Goal: Information Seeking & Learning: Learn about a topic

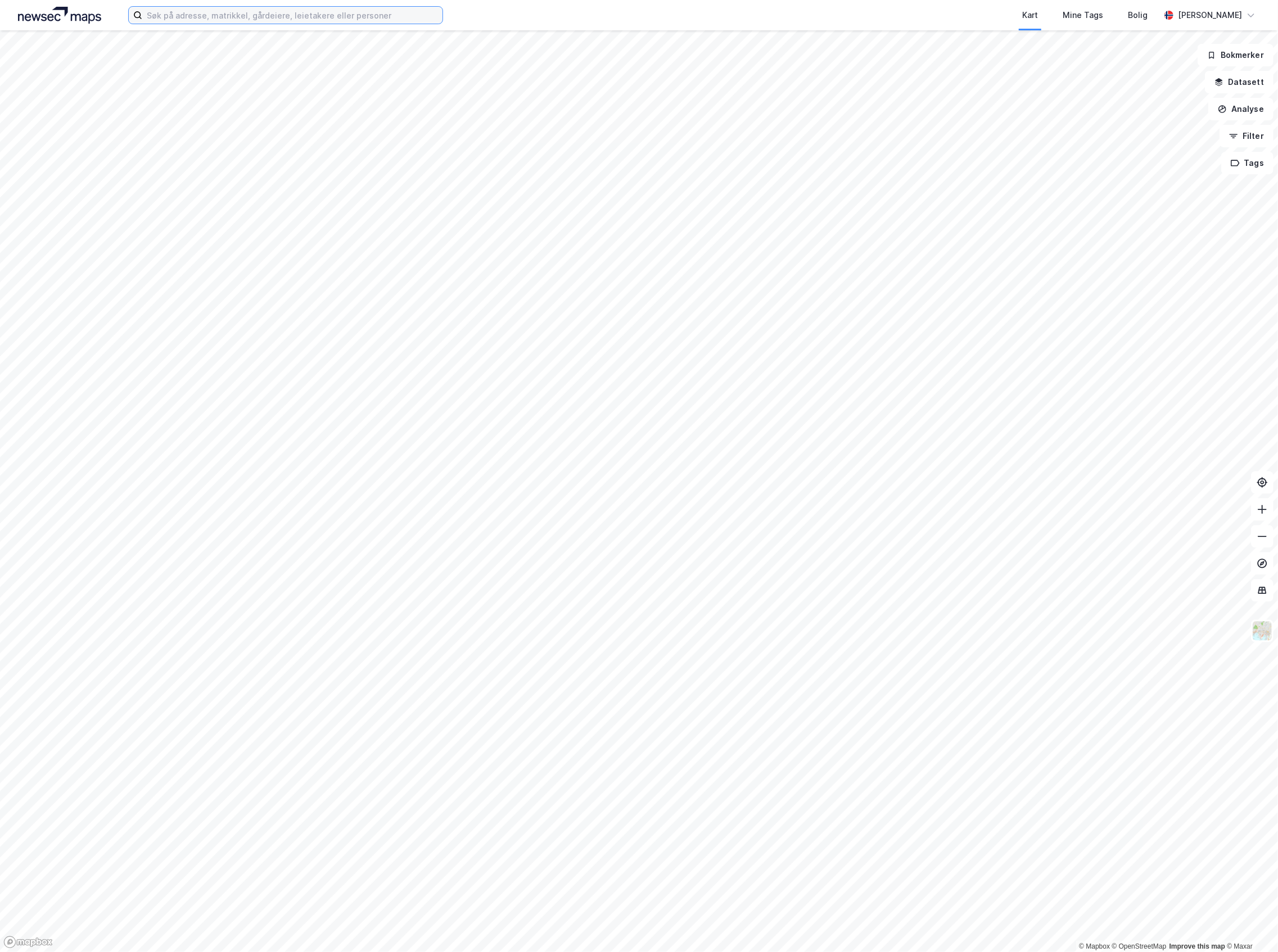
click at [253, 18] on input at bounding box center [292, 15] width 300 height 17
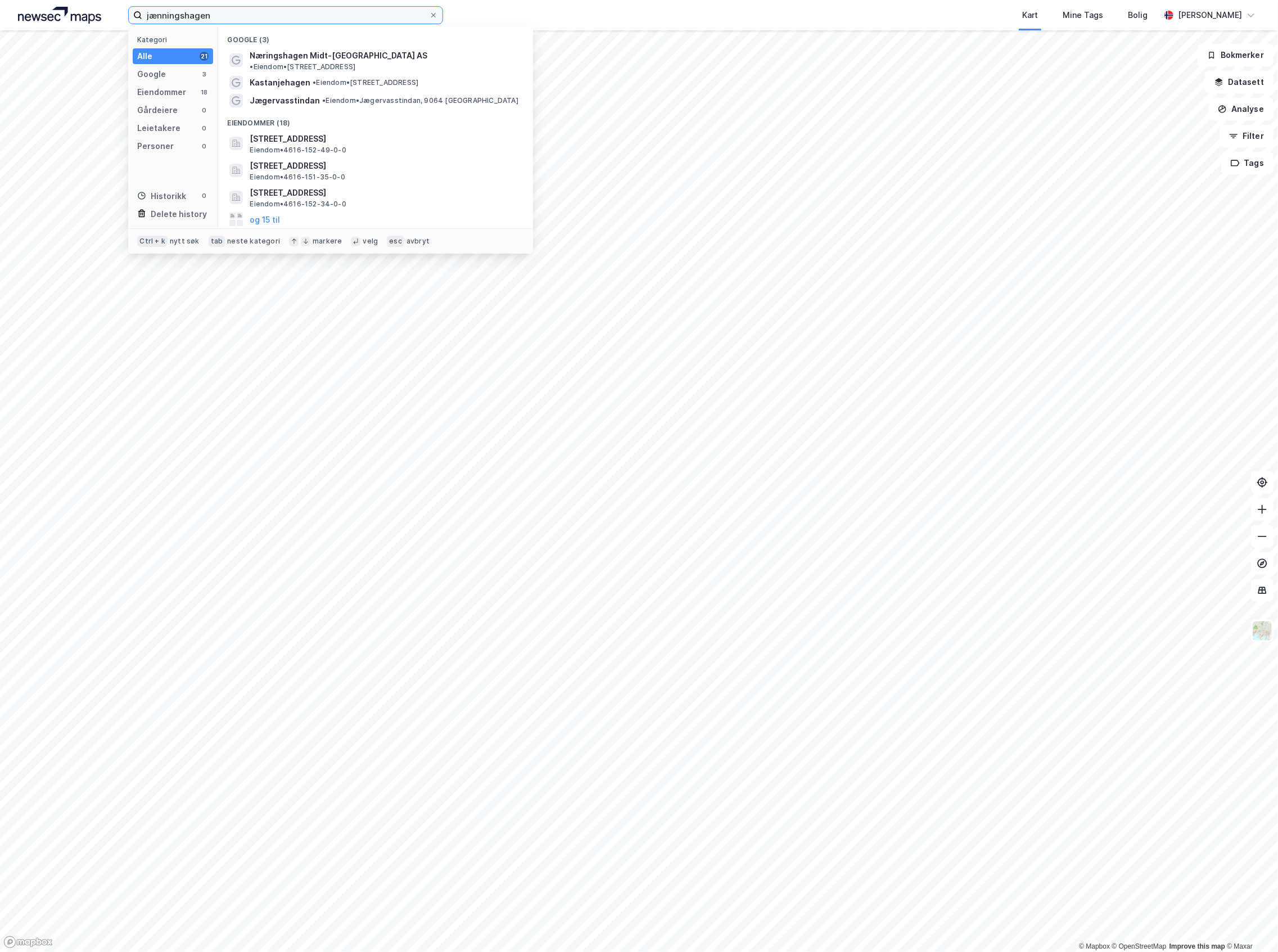
click at [155, 16] on input "jænningshagen" at bounding box center [285, 15] width 287 height 17
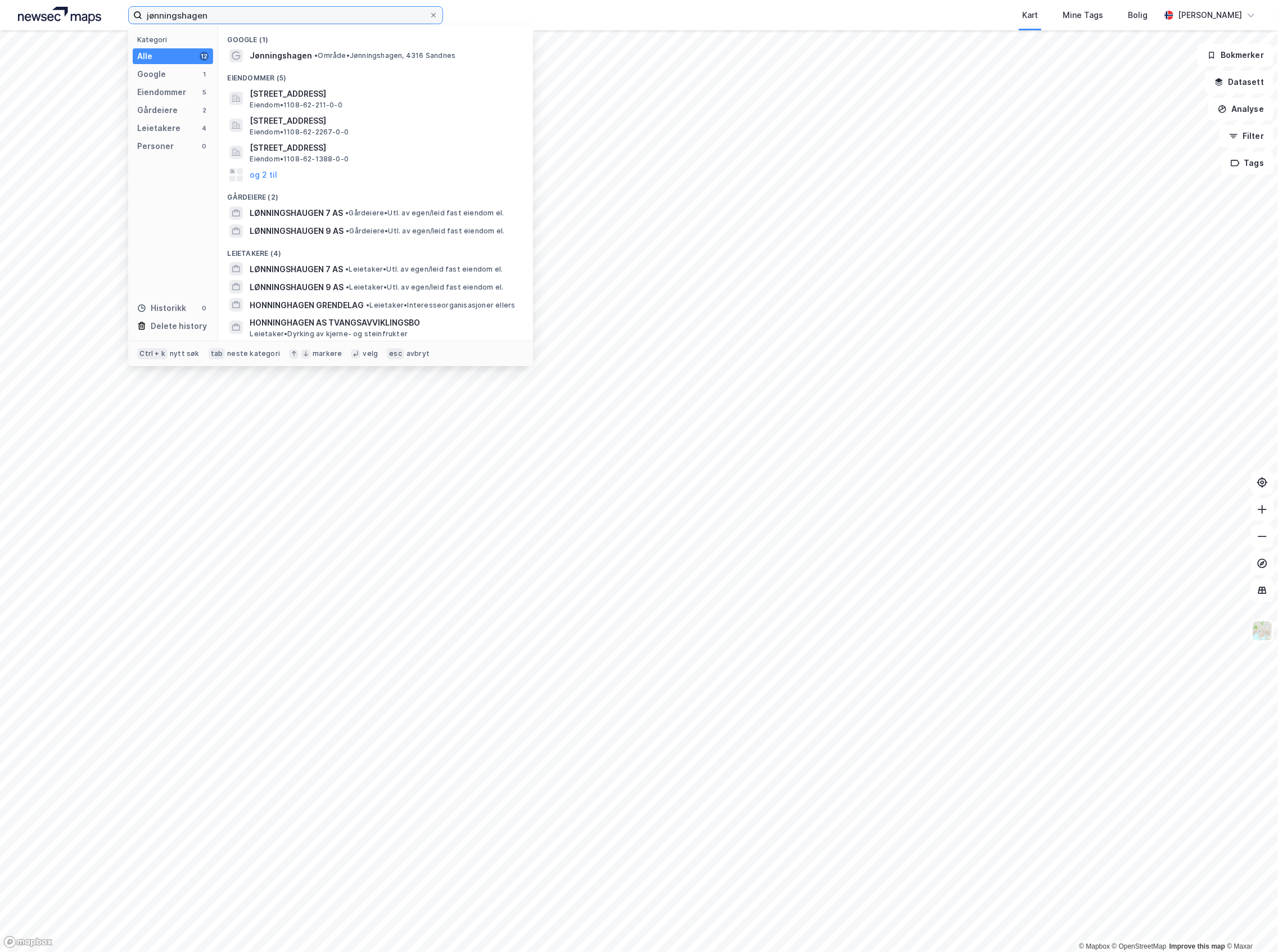
click at [234, 14] on input "jønningshagen" at bounding box center [285, 15] width 287 height 17
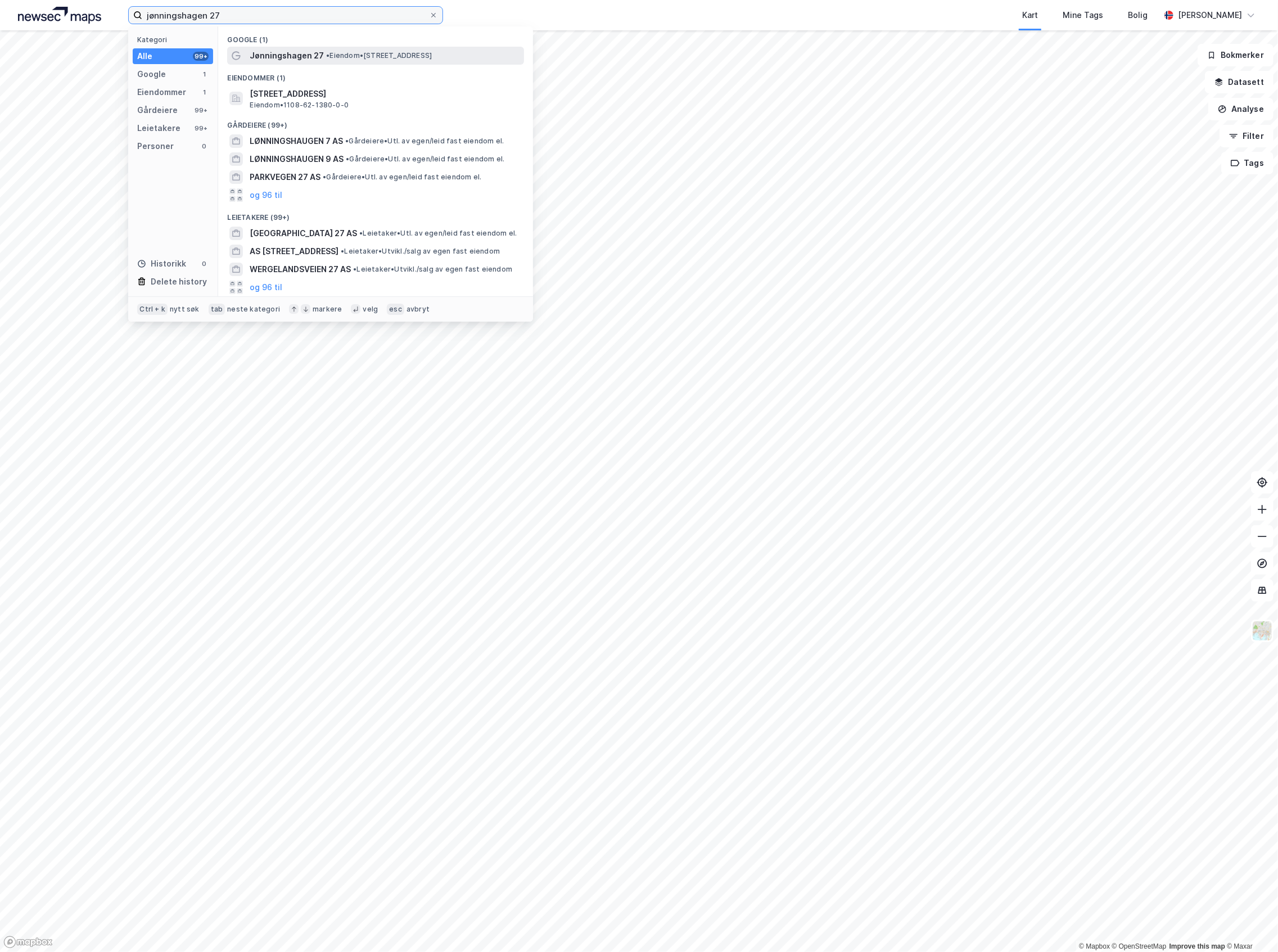
type input "jønningshagen 27"
click at [304, 47] on div "Jønningshagen 27 • Eiendom • [STREET_ADDRESS]" at bounding box center [375, 55] width 297 height 18
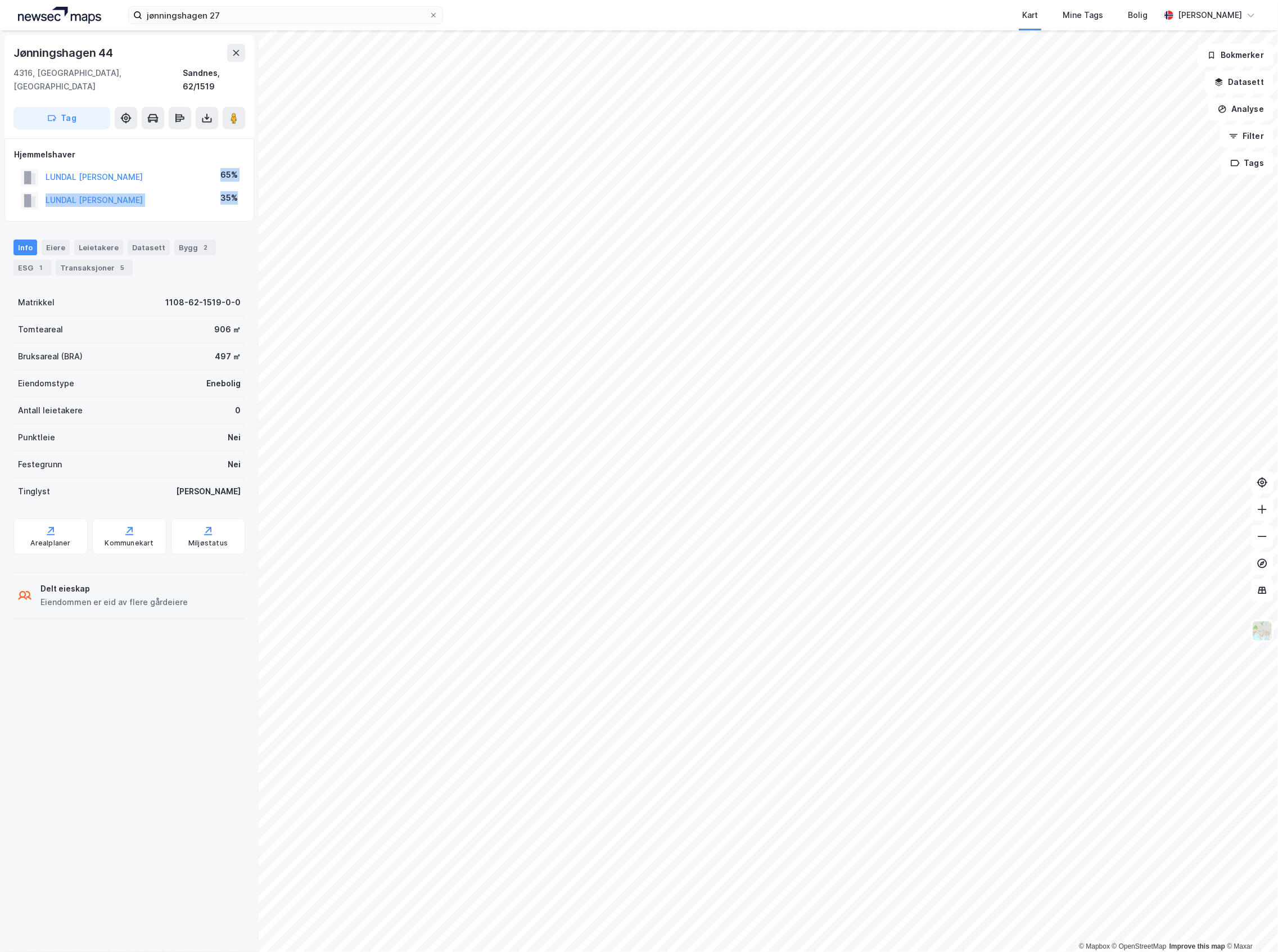
drag, startPoint x: 244, startPoint y: 178, endPoint x: 222, endPoint y: 161, distance: 27.8
click at [222, 161] on div "Hjemmelshaver LUNDAL [PERSON_NAME] 65% LUNDAL [PERSON_NAME] 35%" at bounding box center [130, 180] width 250 height 83
click at [231, 212] on div "Jønningshagen 44 4316, [GEOGRAPHIC_DATA], [GEOGRAPHIC_DATA] Sandnes, 62/1519 Ta…" at bounding box center [129, 491] width 259 height 922
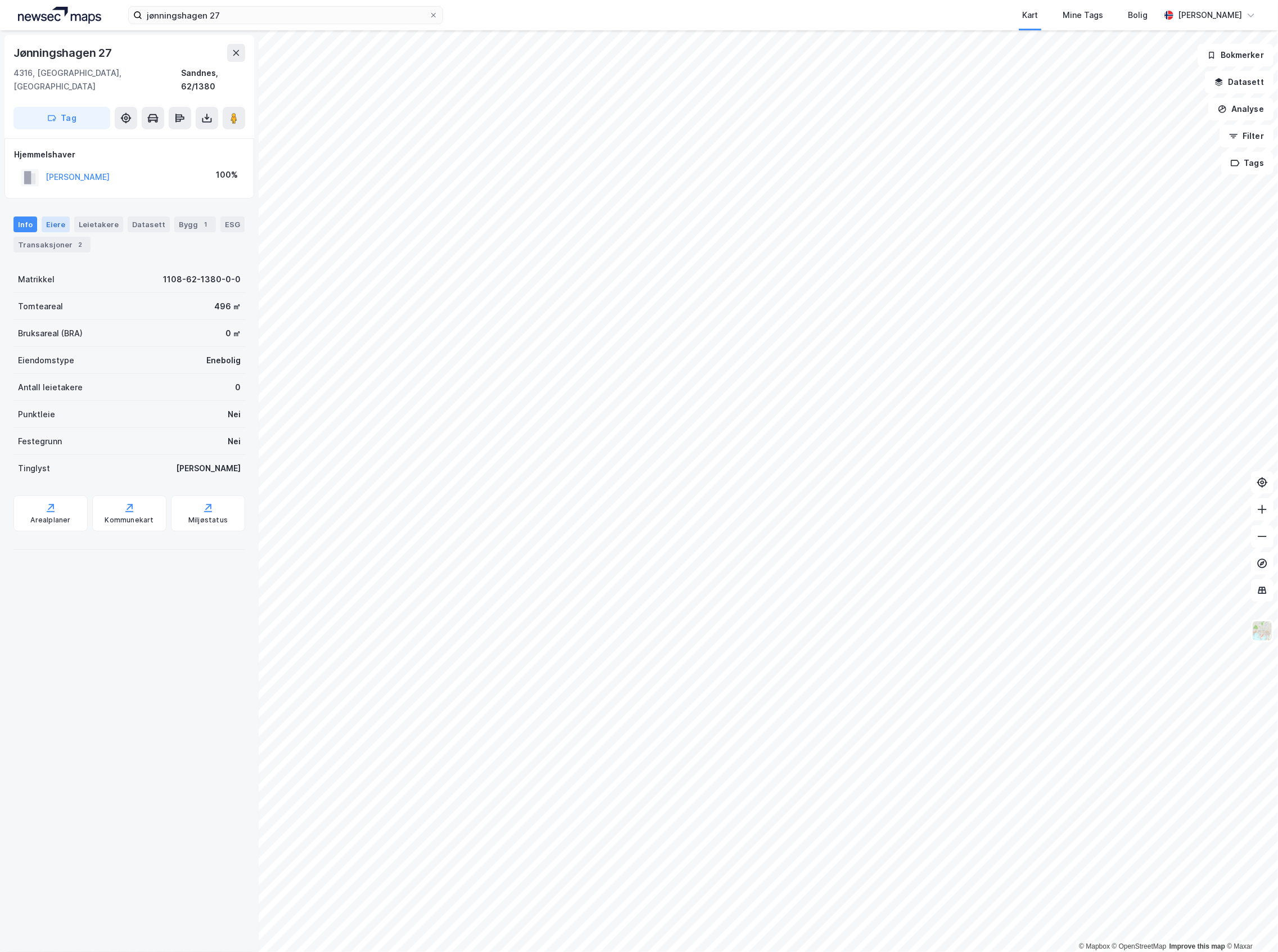
click at [52, 216] on div "Eiere" at bounding box center [55, 224] width 28 height 15
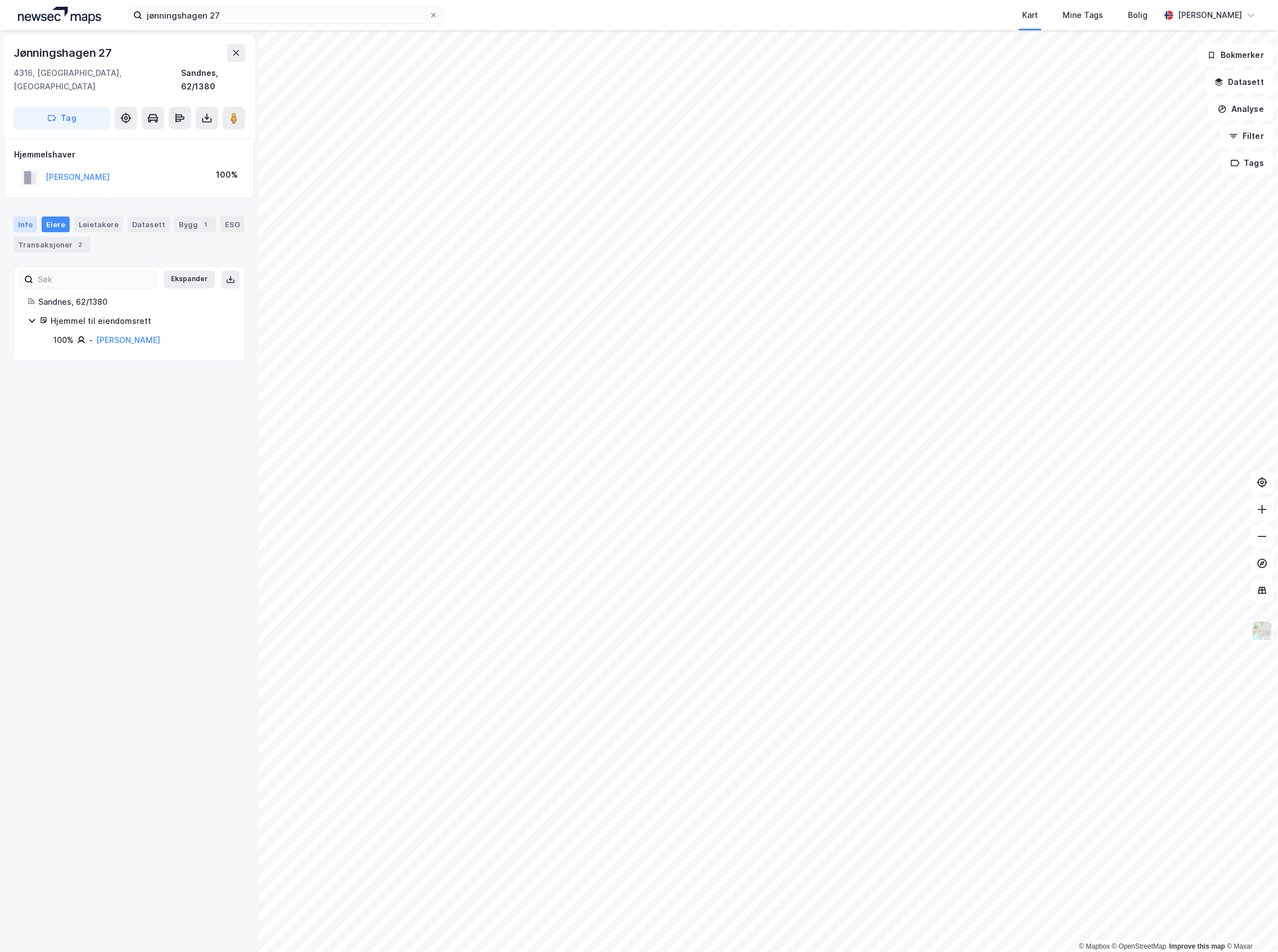
click at [34, 216] on div "Info" at bounding box center [26, 224] width 24 height 15
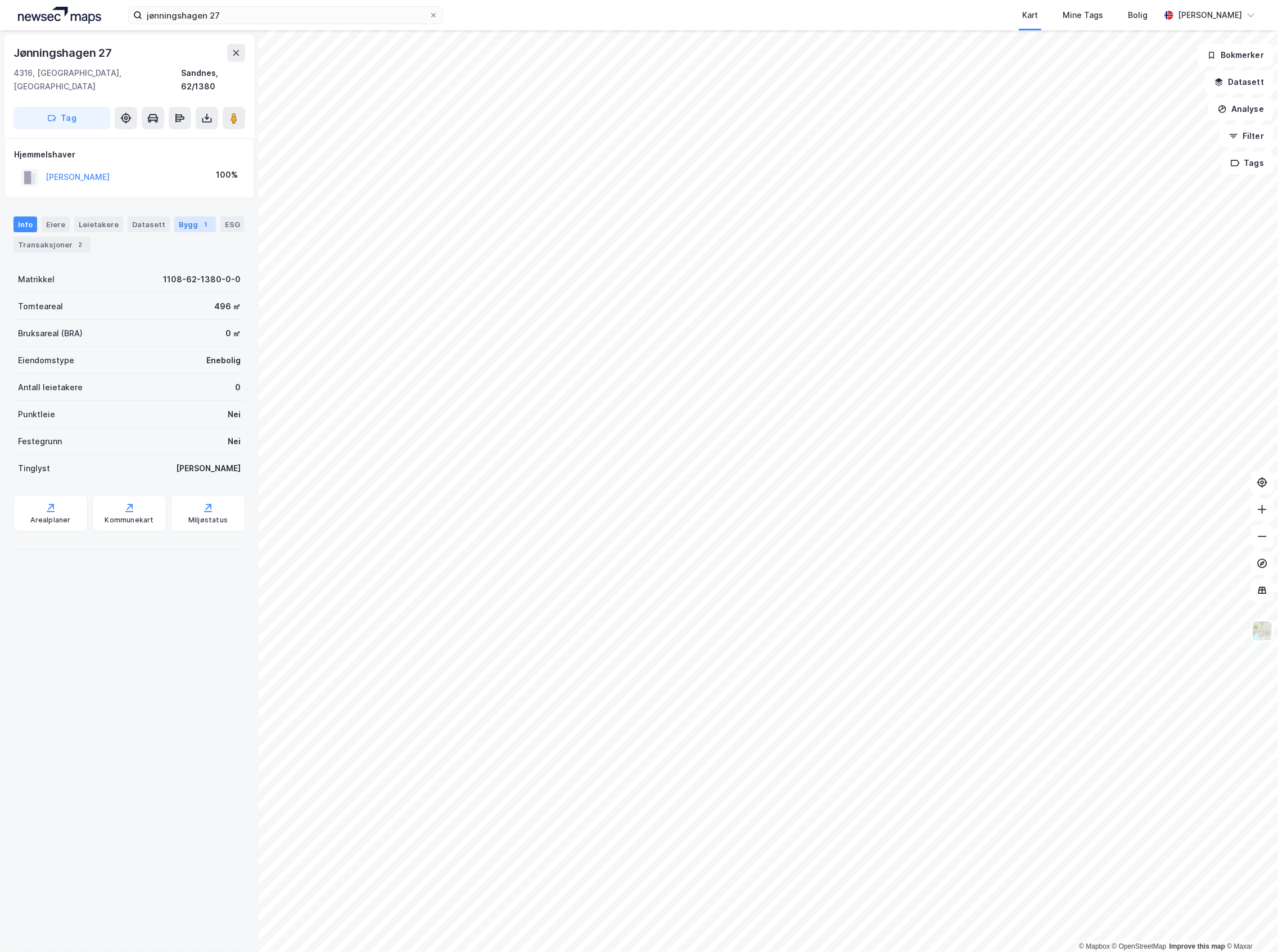
click at [200, 219] on div "1" at bounding box center [206, 224] width 11 height 11
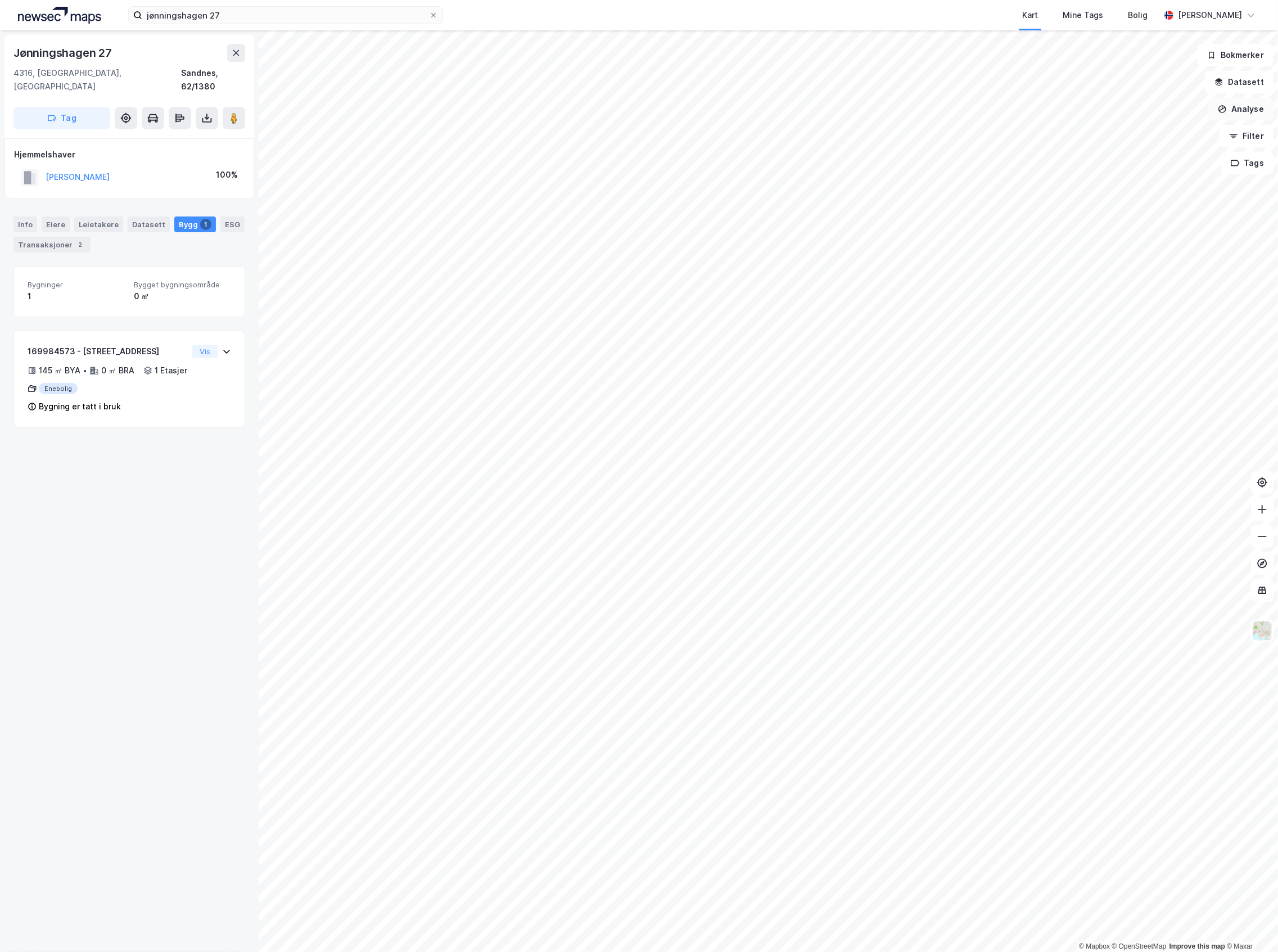
click at [1248, 103] on button "Analyse" at bounding box center [1241, 109] width 65 height 23
click at [1139, 140] on div "Tegn område" at bounding box center [1136, 133] width 129 height 18
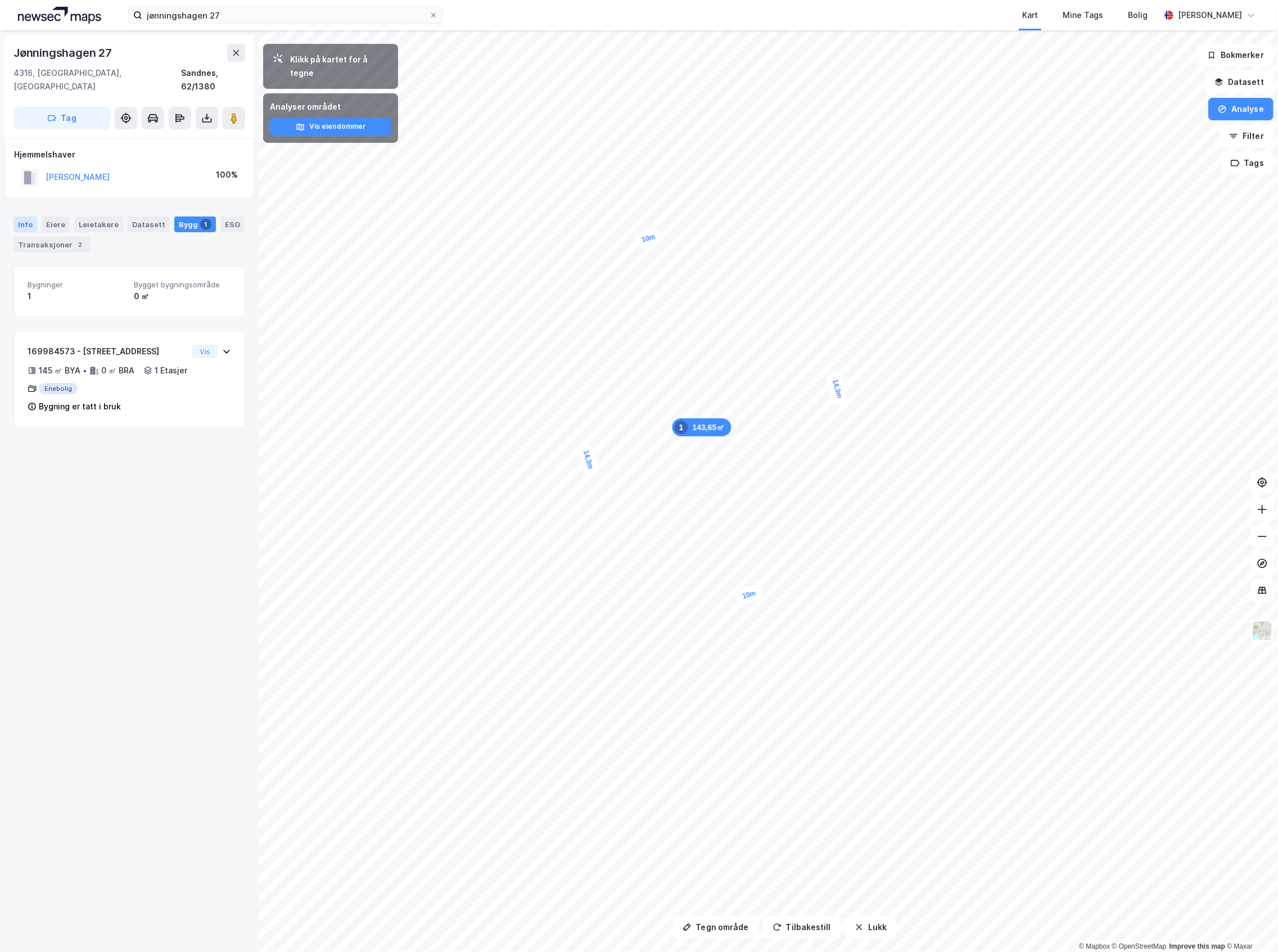
click at [34, 216] on div "Info" at bounding box center [26, 224] width 24 height 15
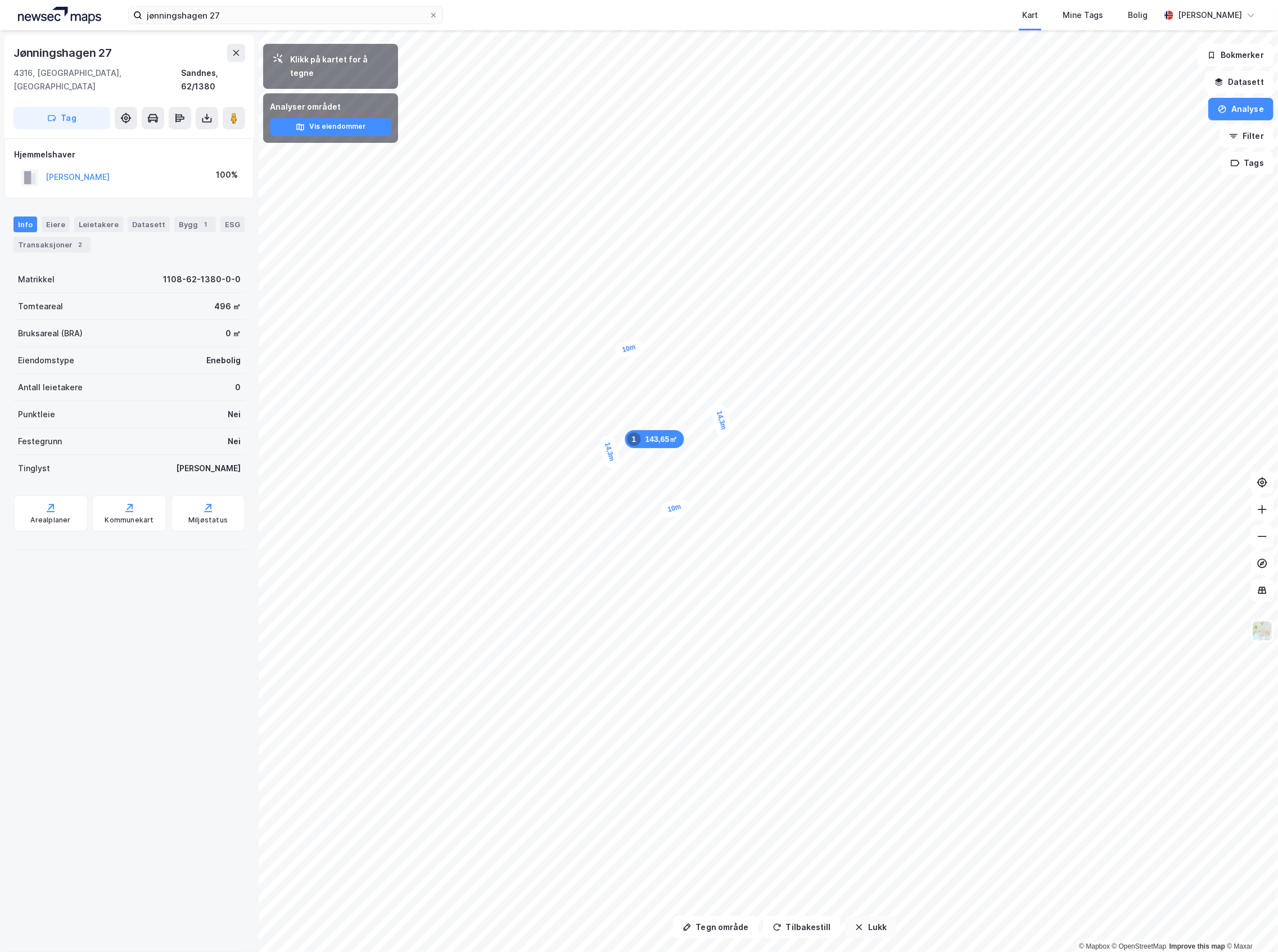
click at [867, 931] on button "Lukk" at bounding box center [871, 927] width 51 height 23
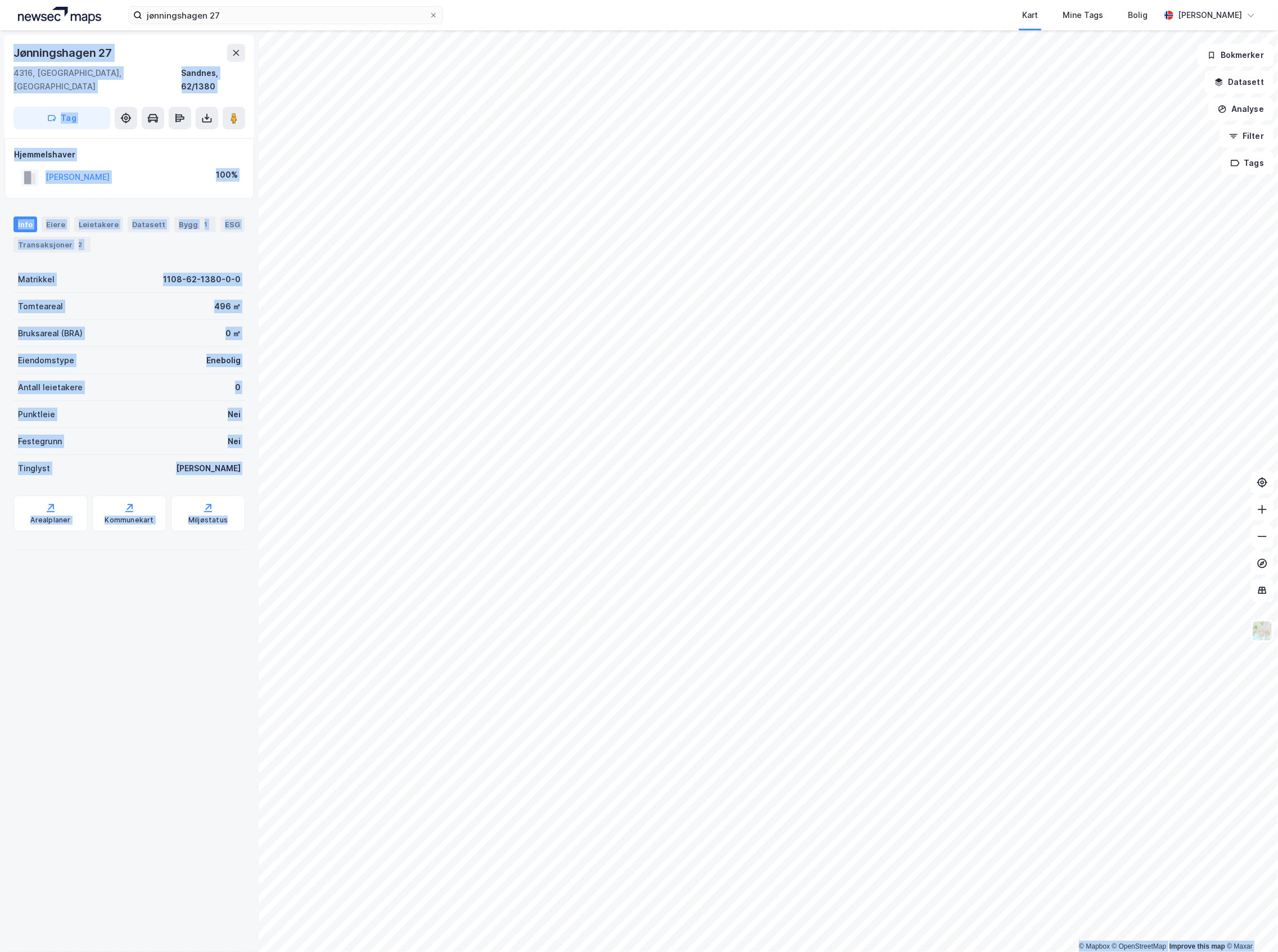
drag, startPoint x: 34, startPoint y: 596, endPoint x: -226, endPoint y: -91, distance: 734.6
click at [0, 0] on html "jønningshagen 27 Kart Mine Tags Bolig [PERSON_NAME] © Mapbox © OpenStreetMap Im…" at bounding box center [639, 476] width 1278 height 952
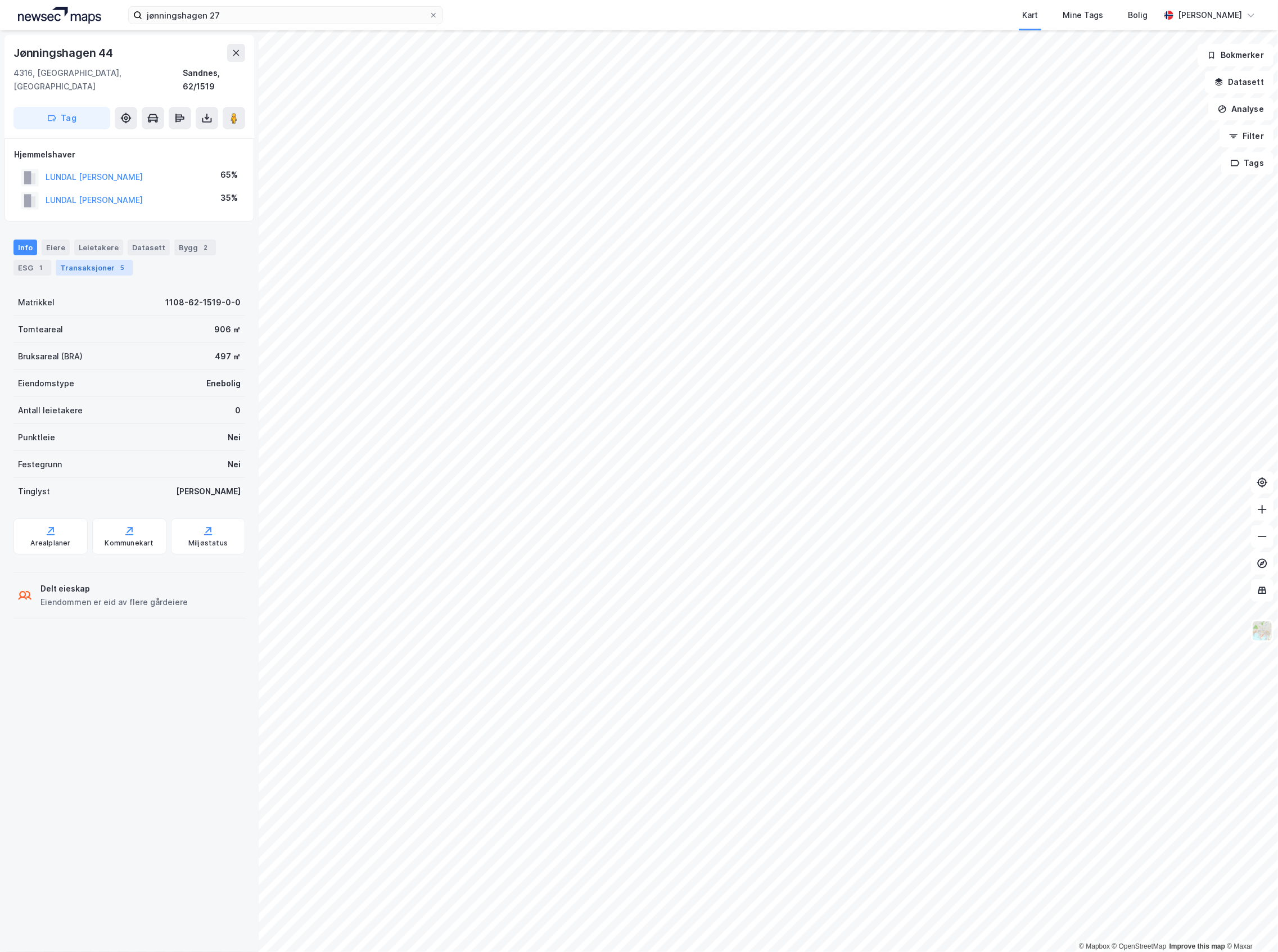
click at [93, 260] on div "Transaksjoner 5" at bounding box center [95, 268] width 77 height 15
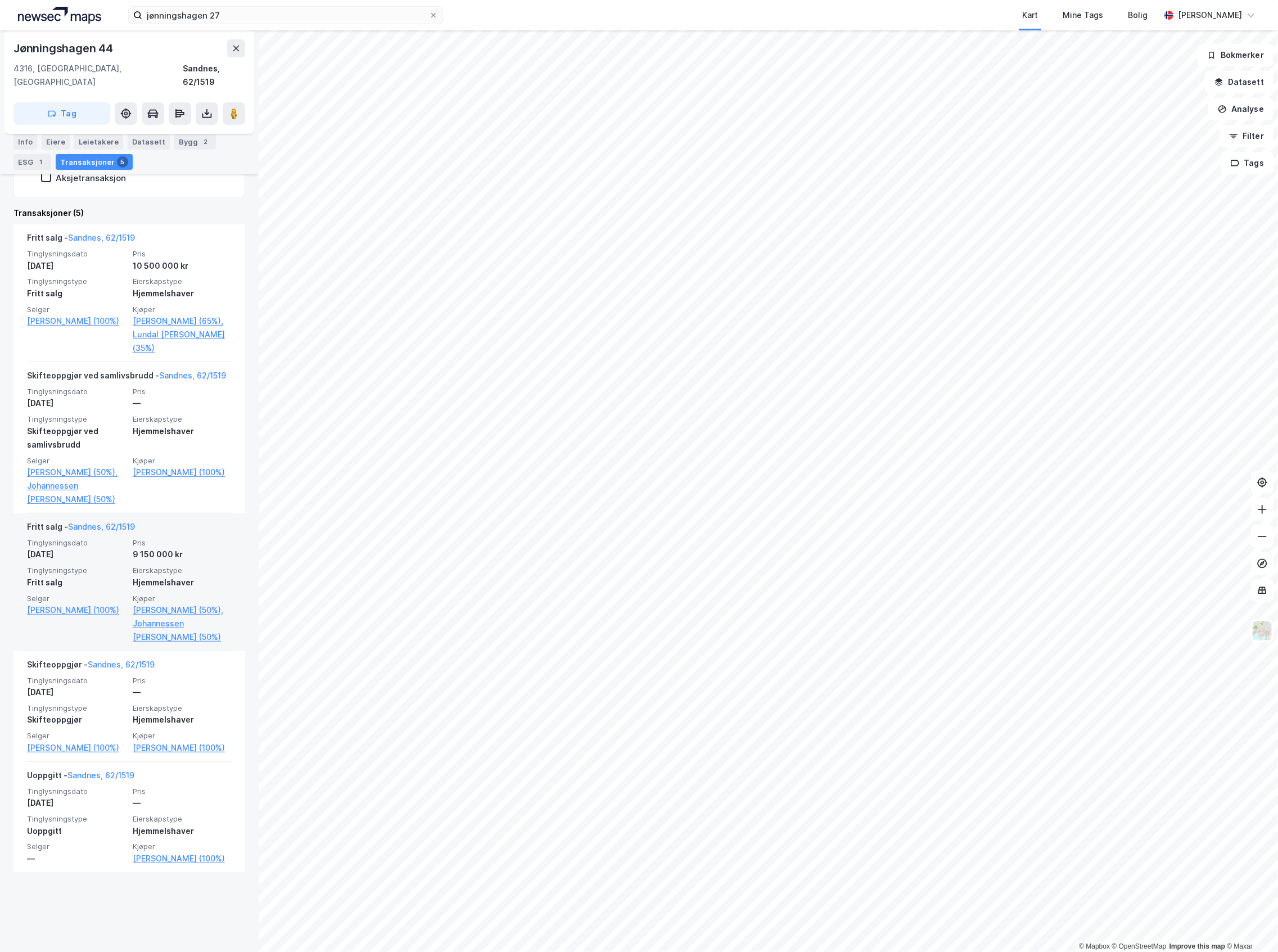
scroll to position [262, 0]
drag, startPoint x: 180, startPoint y: 153, endPoint x: 186, endPoint y: 147, distance: 8.5
click at [181, 153] on div "Info [PERSON_NAME] Datasett Bygg 2 ESG 1 Transaksjoner 5" at bounding box center [130, 152] width 232 height 36
click at [186, 144] on div "Bygg 2" at bounding box center [195, 142] width 42 height 15
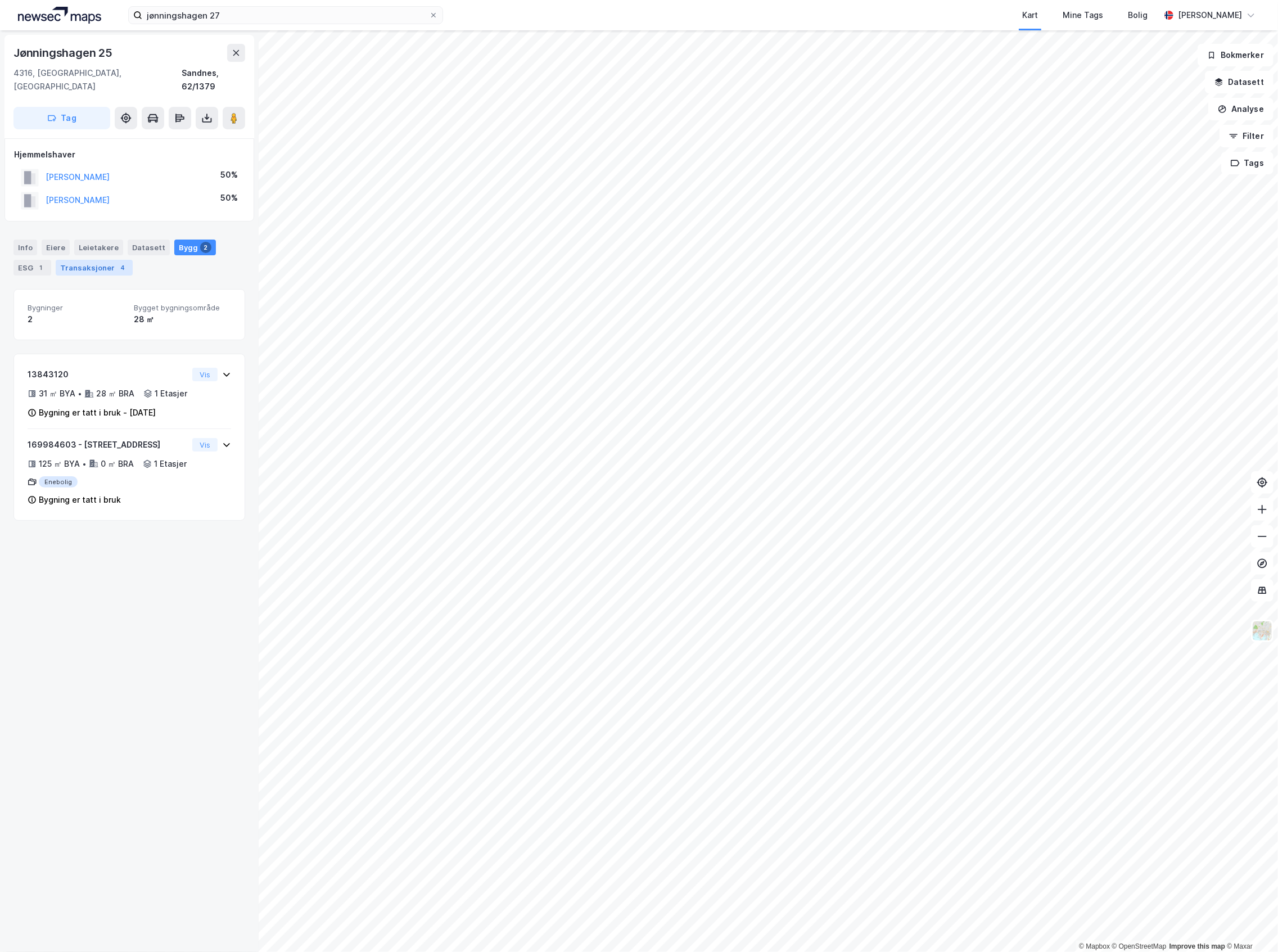
click at [82, 260] on div "Transaksjoner 4" at bounding box center [95, 268] width 77 height 15
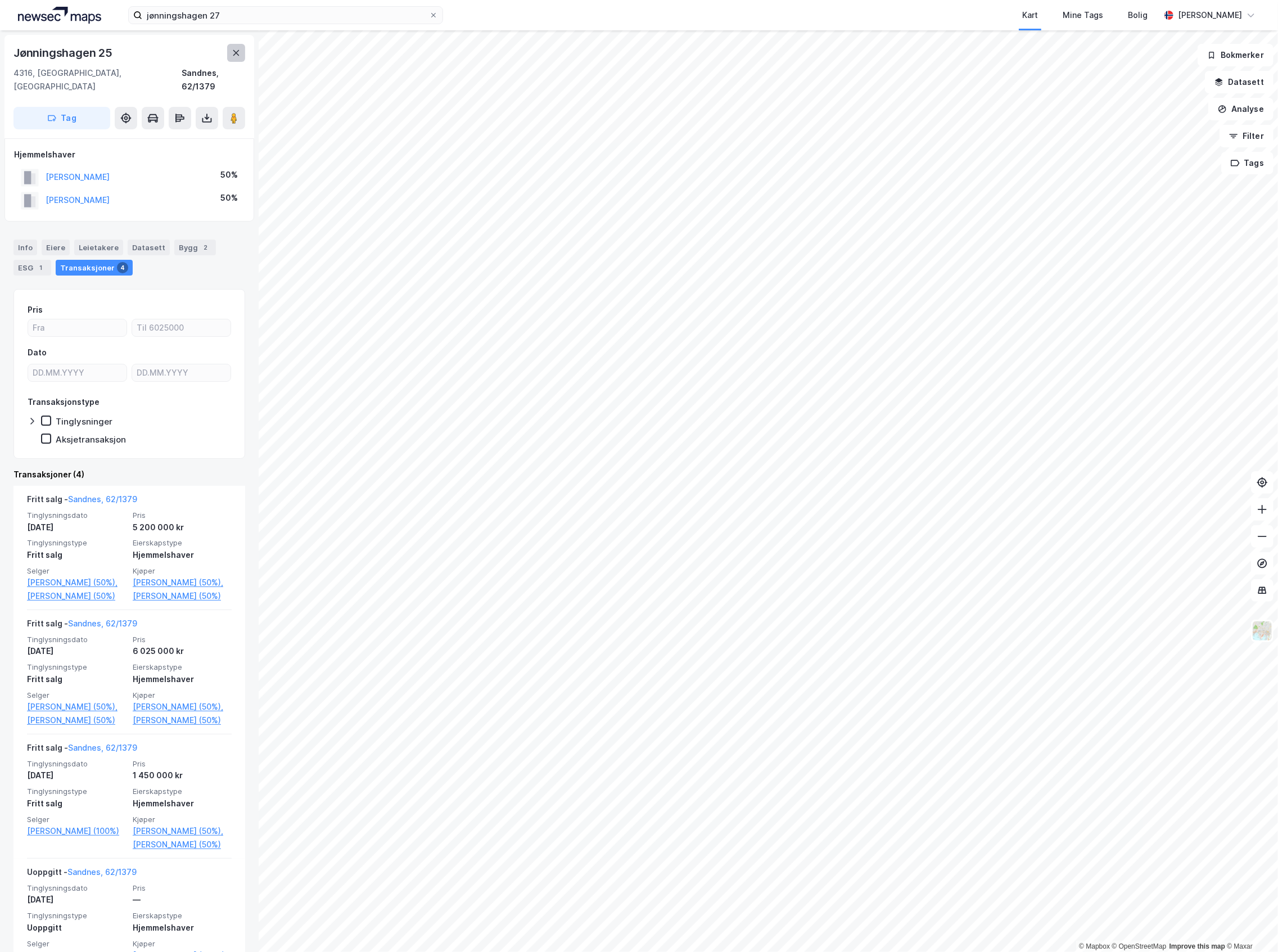
click at [230, 56] on button at bounding box center [236, 53] width 18 height 18
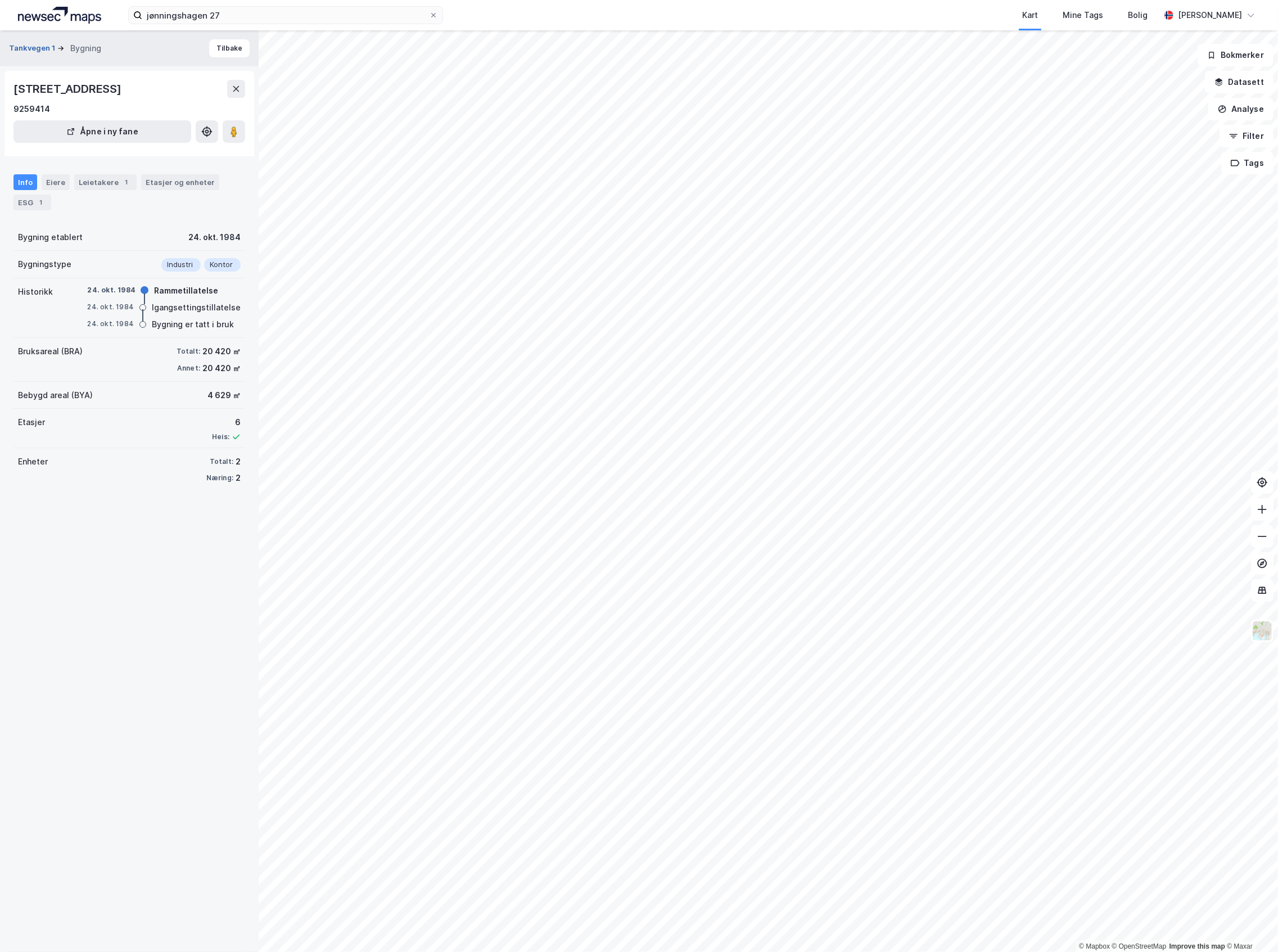
click at [42, 50] on button "Tankvegen 1" at bounding box center [33, 48] width 48 height 11
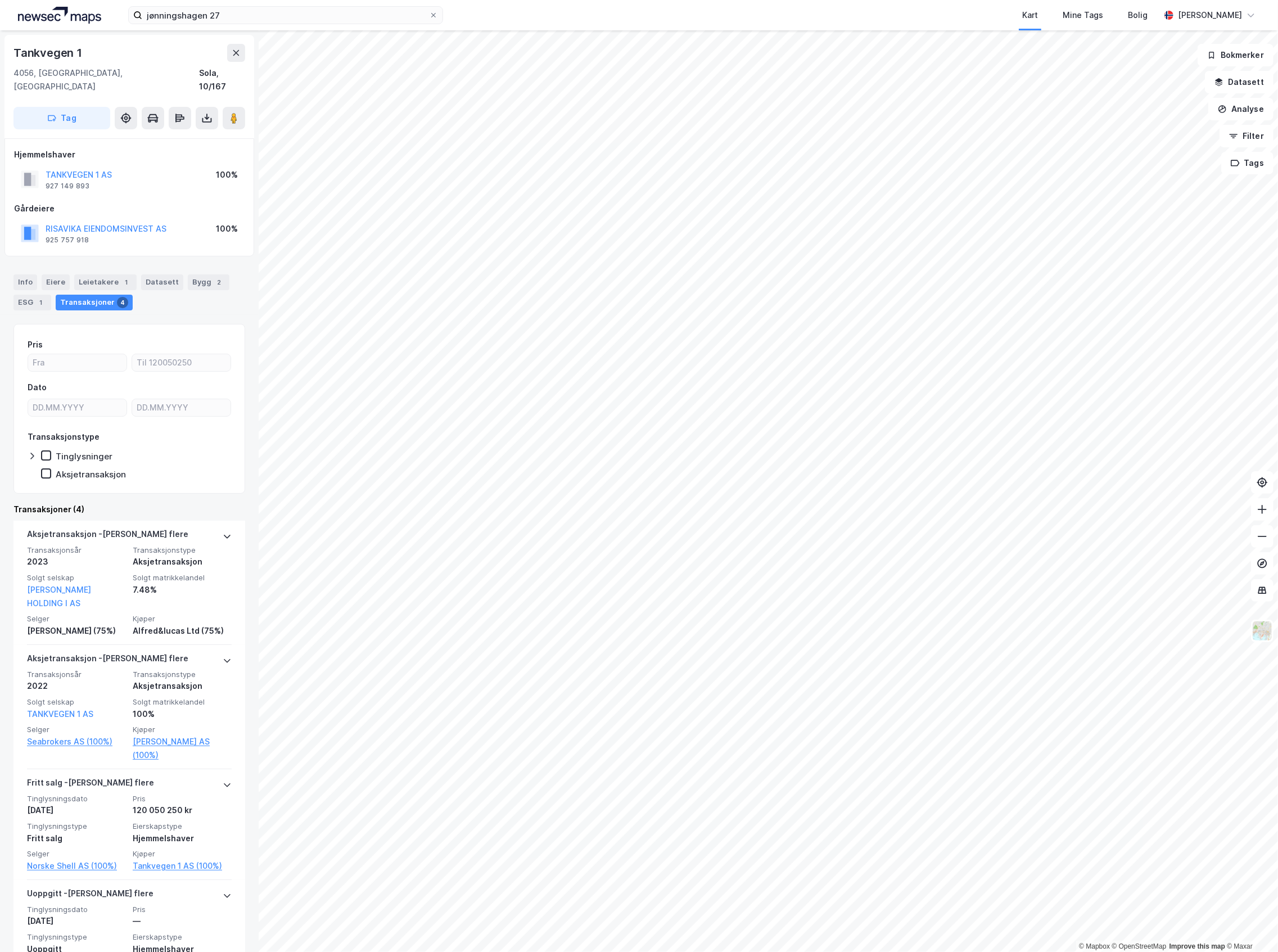
click at [95, 149] on div "Hjemmelshaver TANKVEGEN 1 AS 927 149 893 100%" at bounding box center [130, 171] width 231 height 45
click at [0, 0] on button "TANKVEGEN 1 AS" at bounding box center [0, 0] width 0 height 0
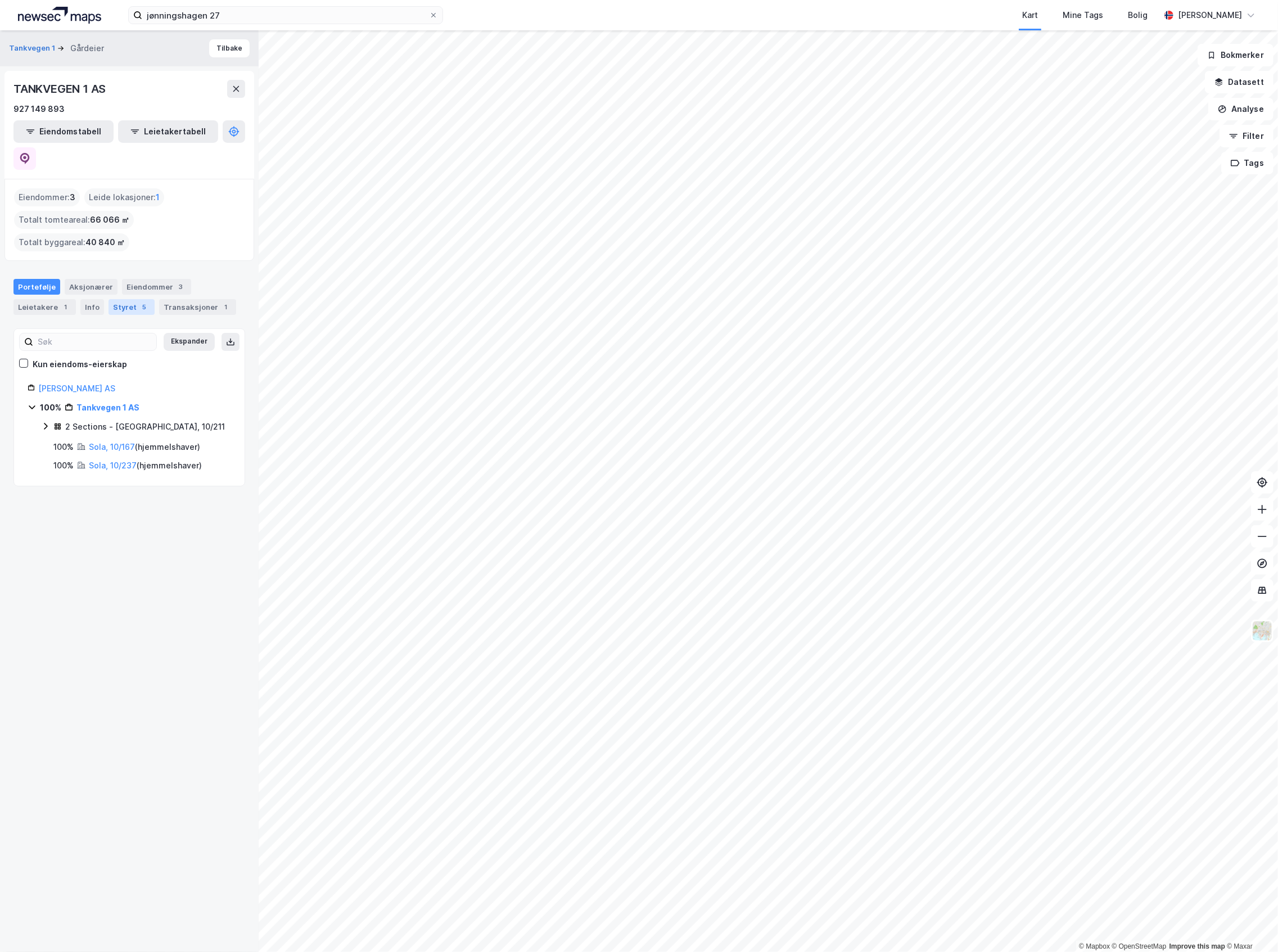
click at [143, 301] on div "5" at bounding box center [145, 307] width 11 height 11
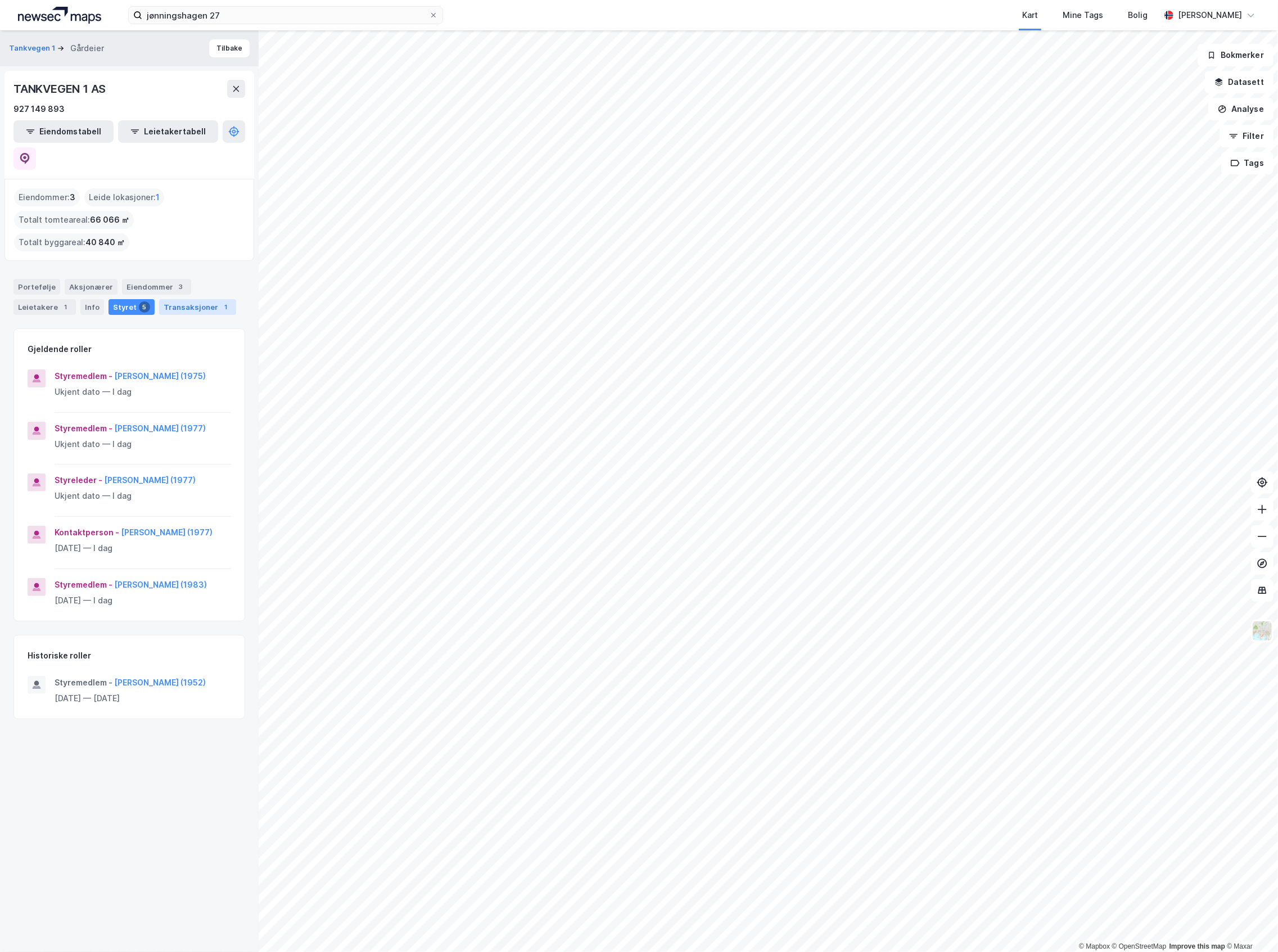
click at [174, 299] on div "Transaksjoner 1" at bounding box center [198, 307] width 77 height 15
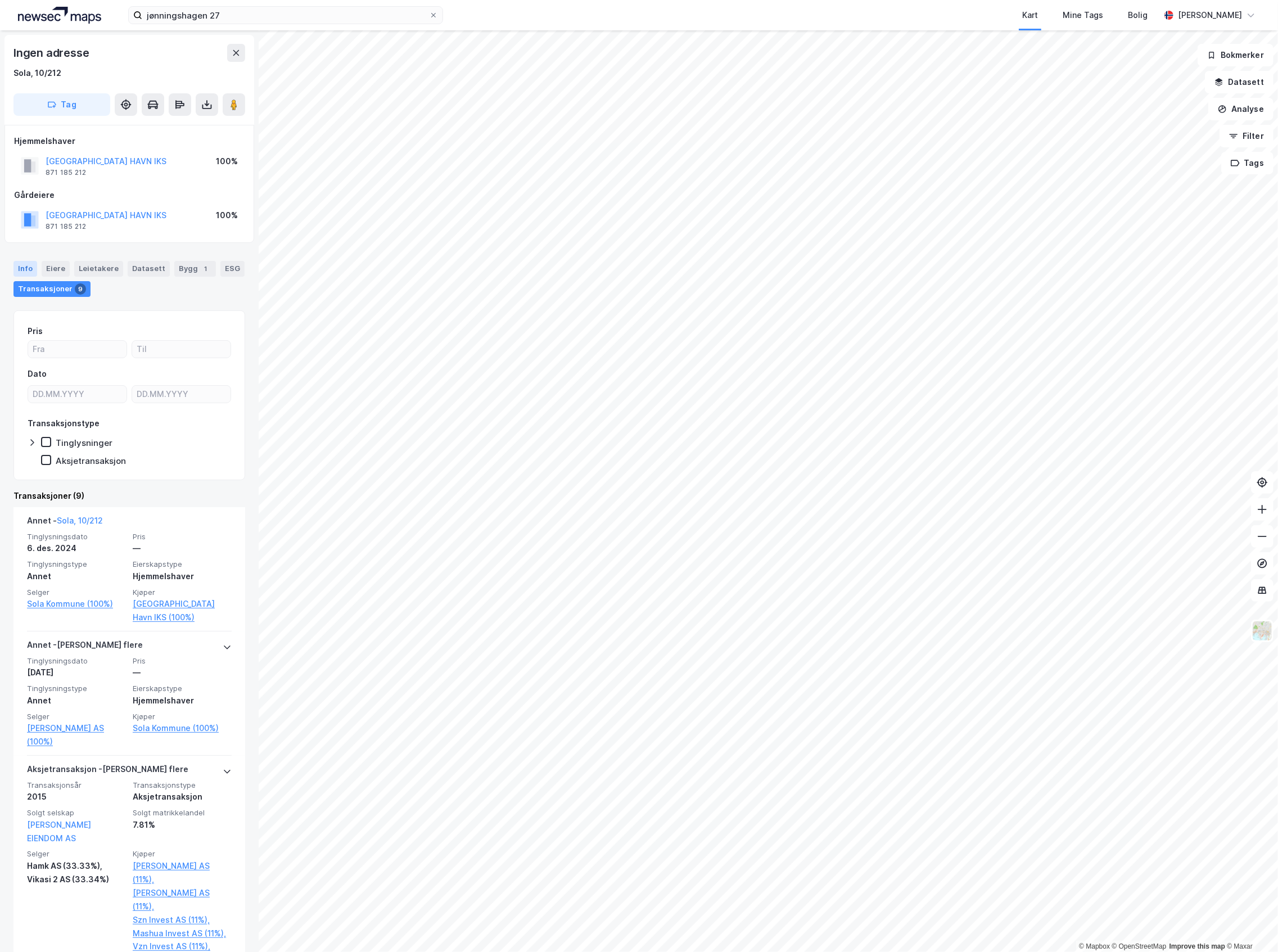
click at [26, 262] on div "Info" at bounding box center [26, 269] width 24 height 15
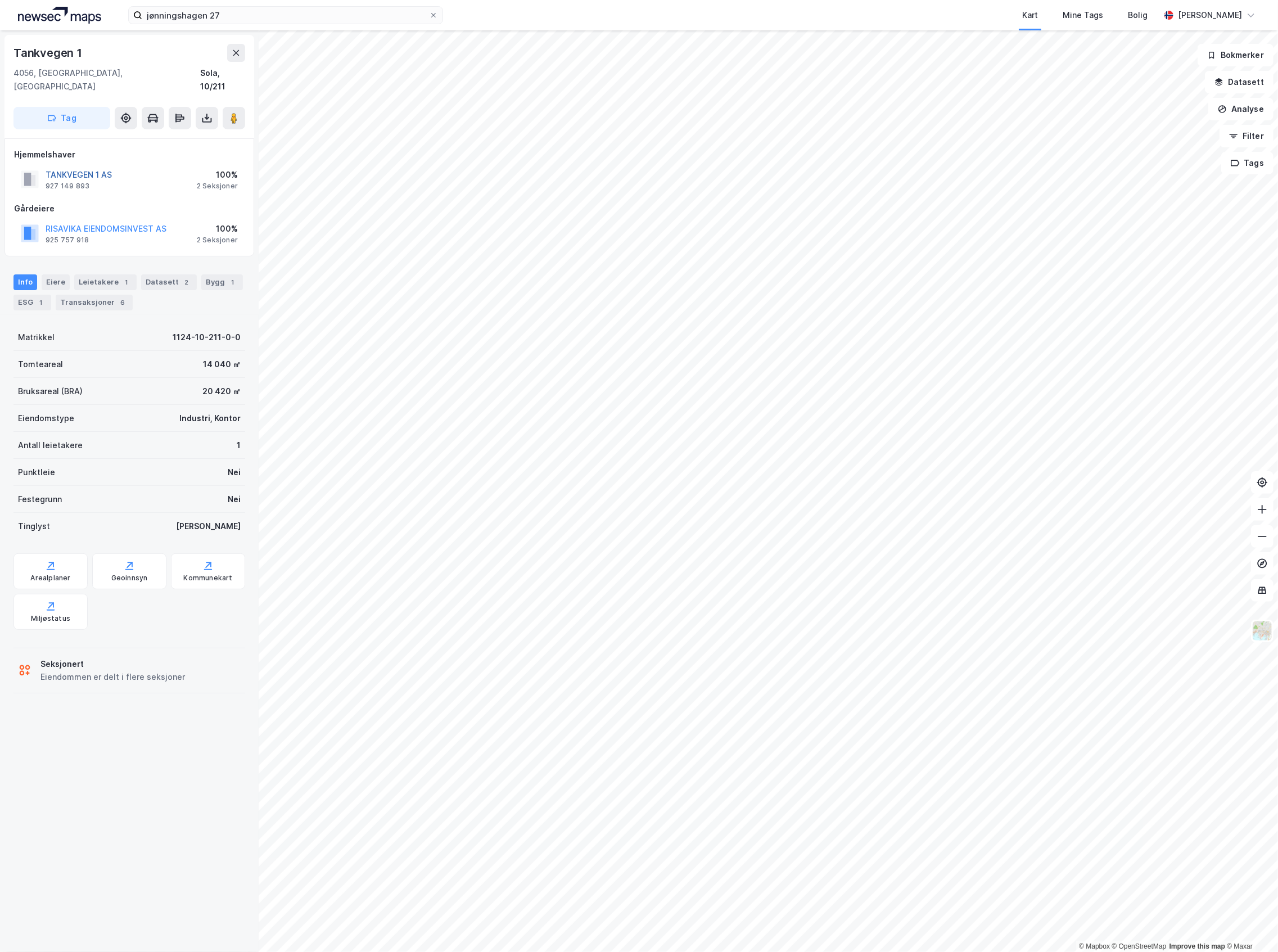
click at [0, 0] on button "TANKVEGEN 1 AS" at bounding box center [0, 0] width 0 height 0
